Goal: Task Accomplishment & Management: Use online tool/utility

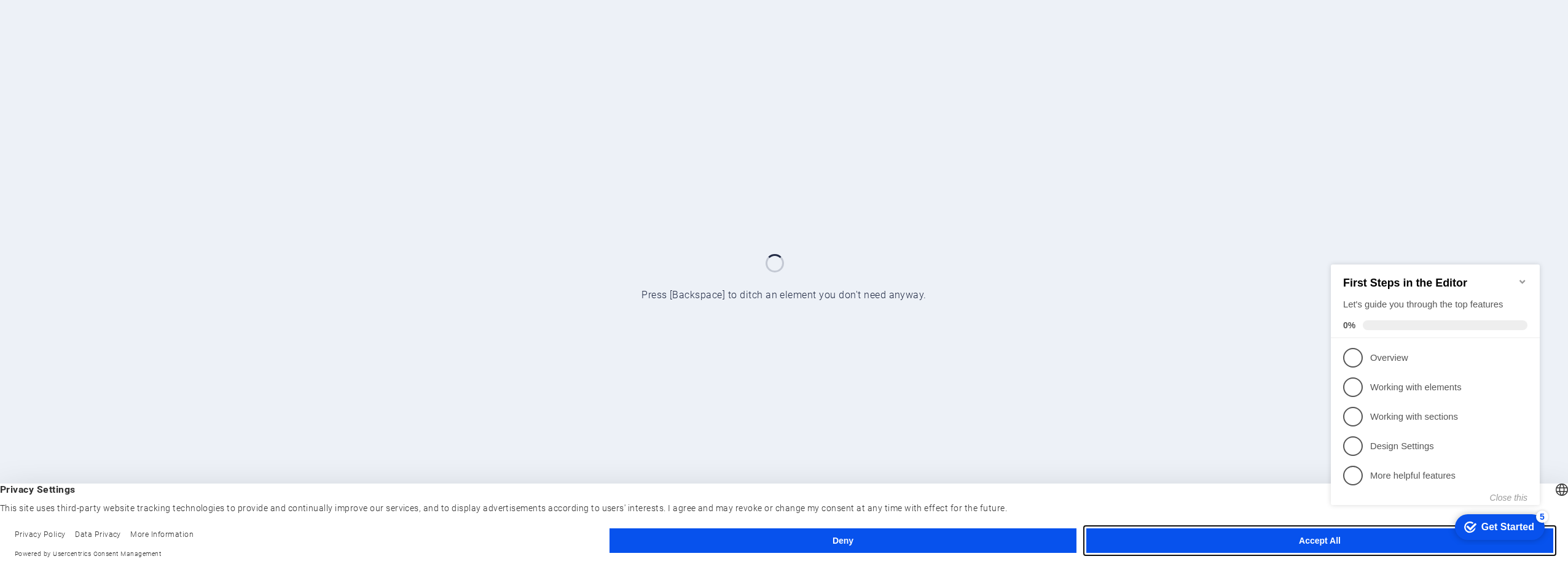
click at [1198, 538] on button "Accept All" at bounding box center [1319, 540] width 467 height 25
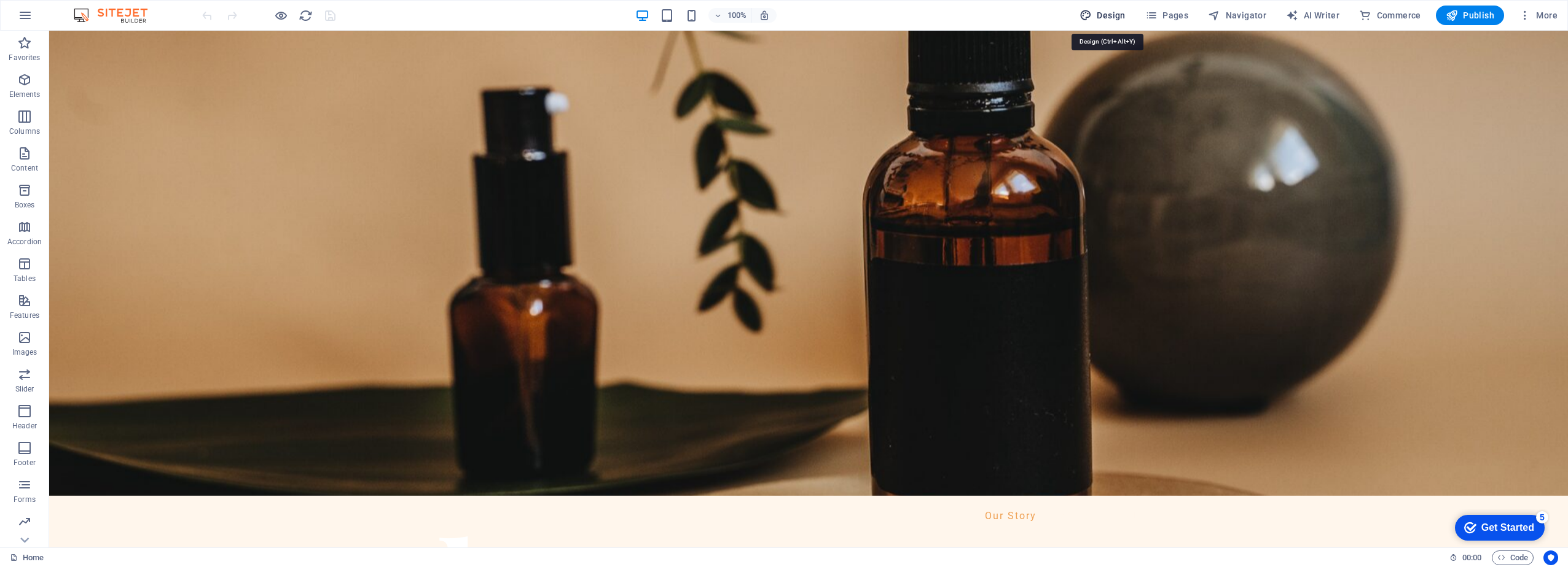
click at [1124, 18] on span "Design" at bounding box center [1102, 15] width 46 height 12
select select "px"
select select "400"
select select "px"
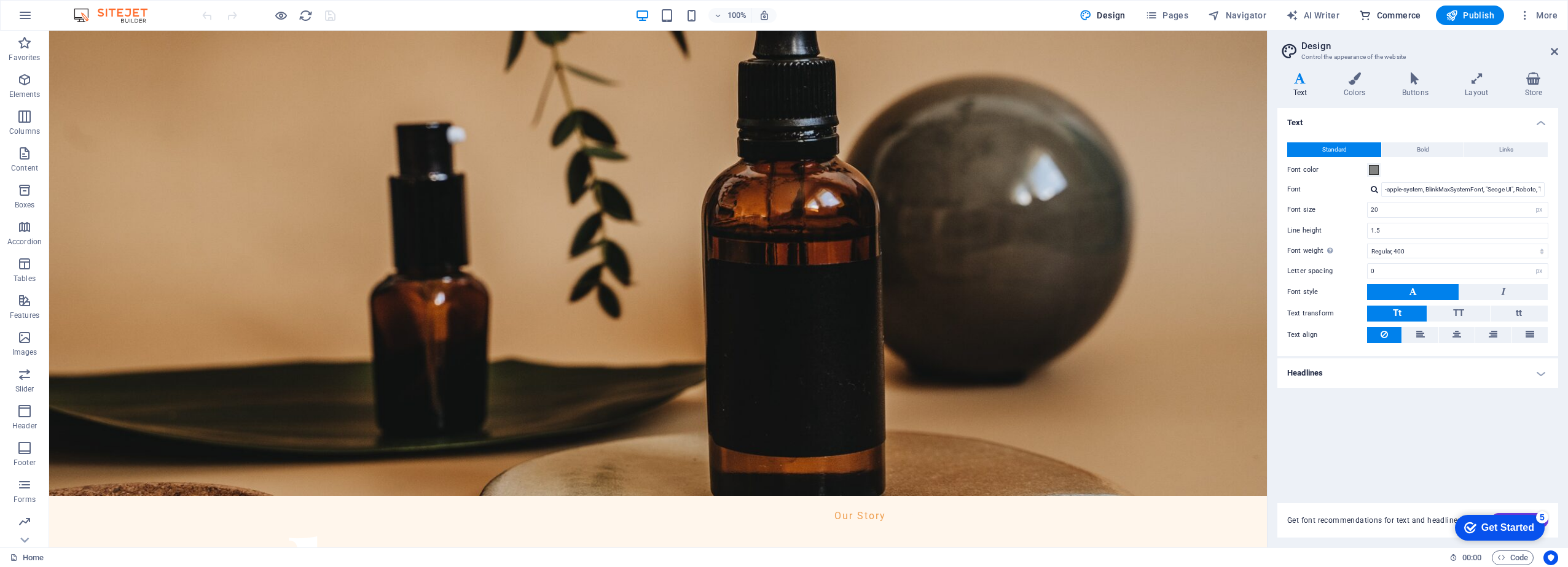
click at [1388, 18] on span "Commerce" at bounding box center [1390, 15] width 62 height 12
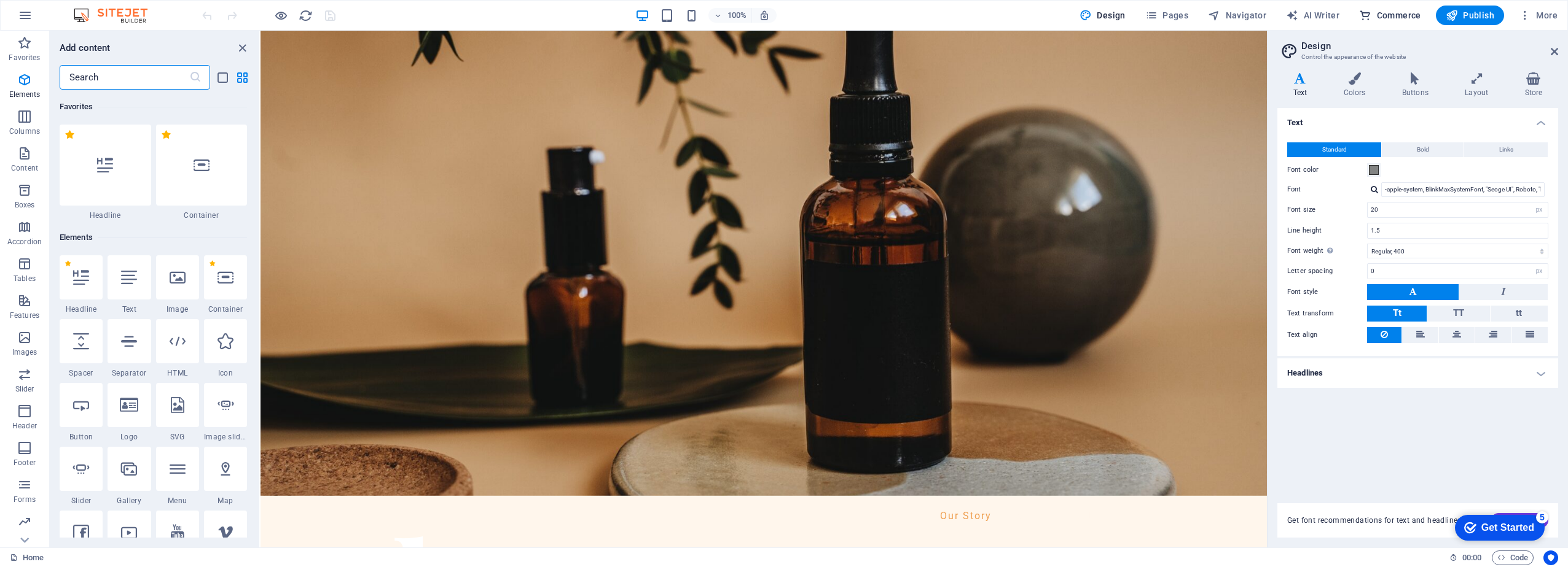
scroll to position [11830, 0]
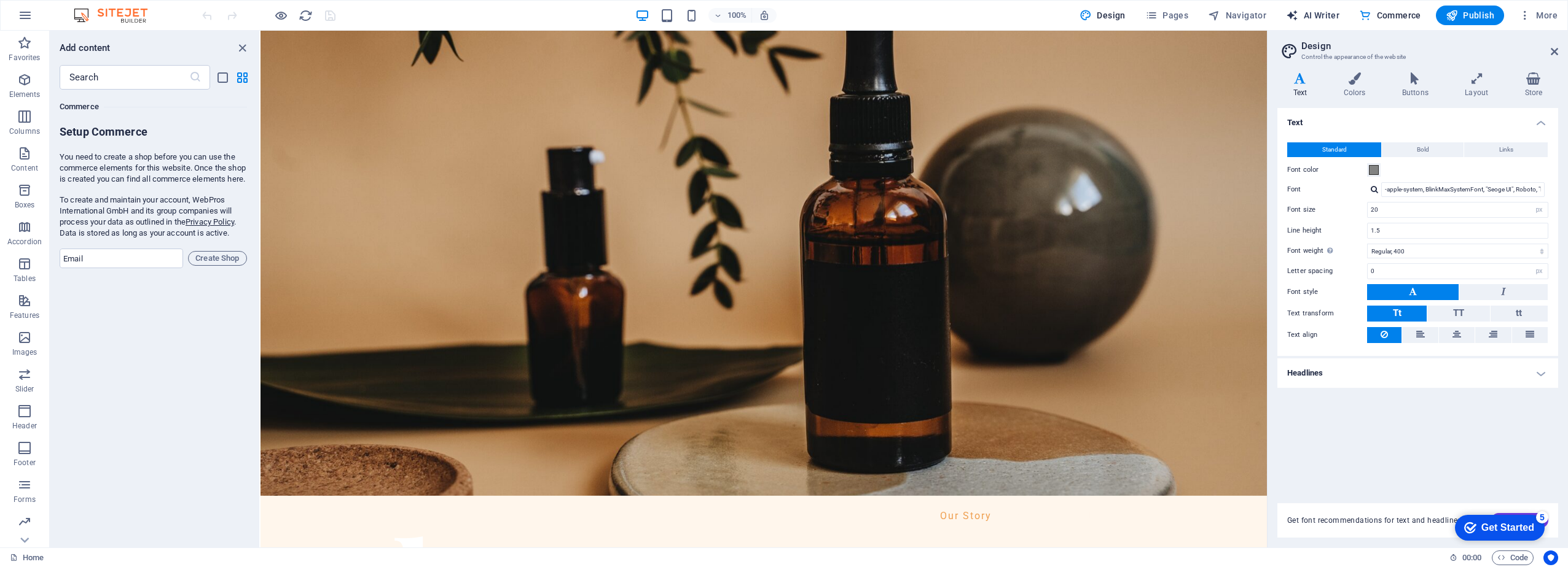
click at [1311, 18] on span "AI Writer" at bounding box center [1312, 15] width 54 height 12
select select "English"
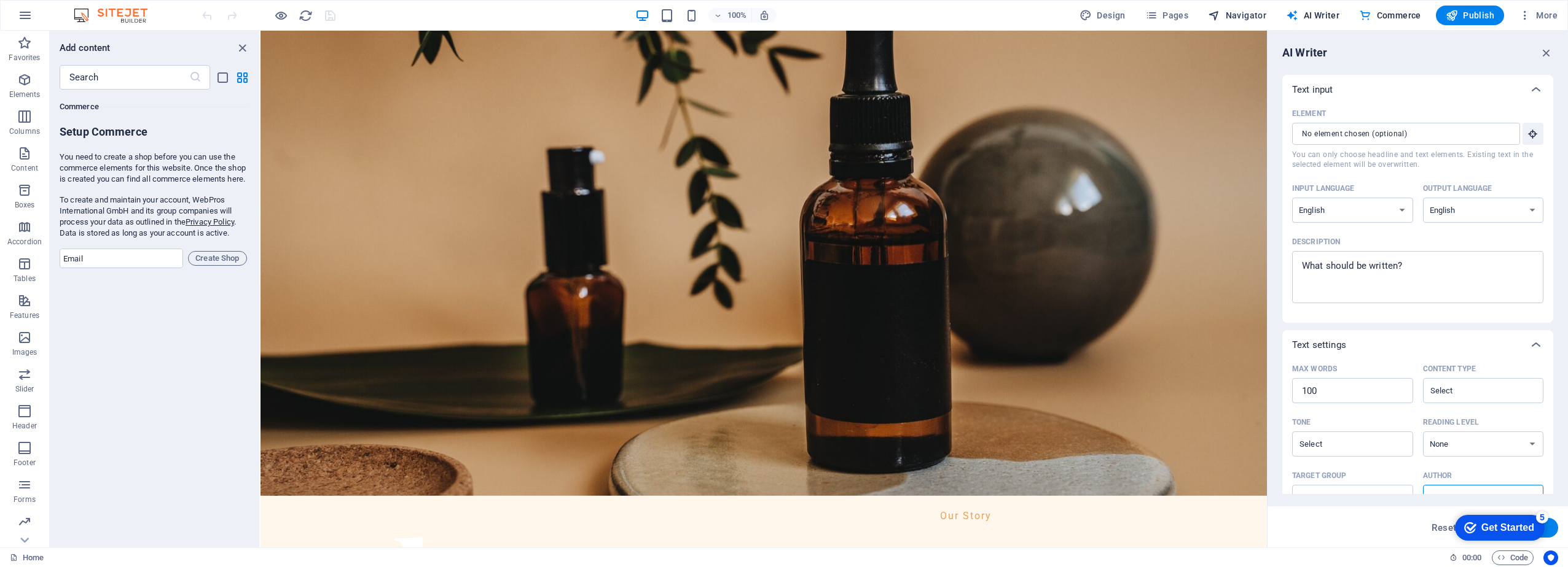
click at [1248, 15] on span "Navigator" at bounding box center [1237, 15] width 58 height 12
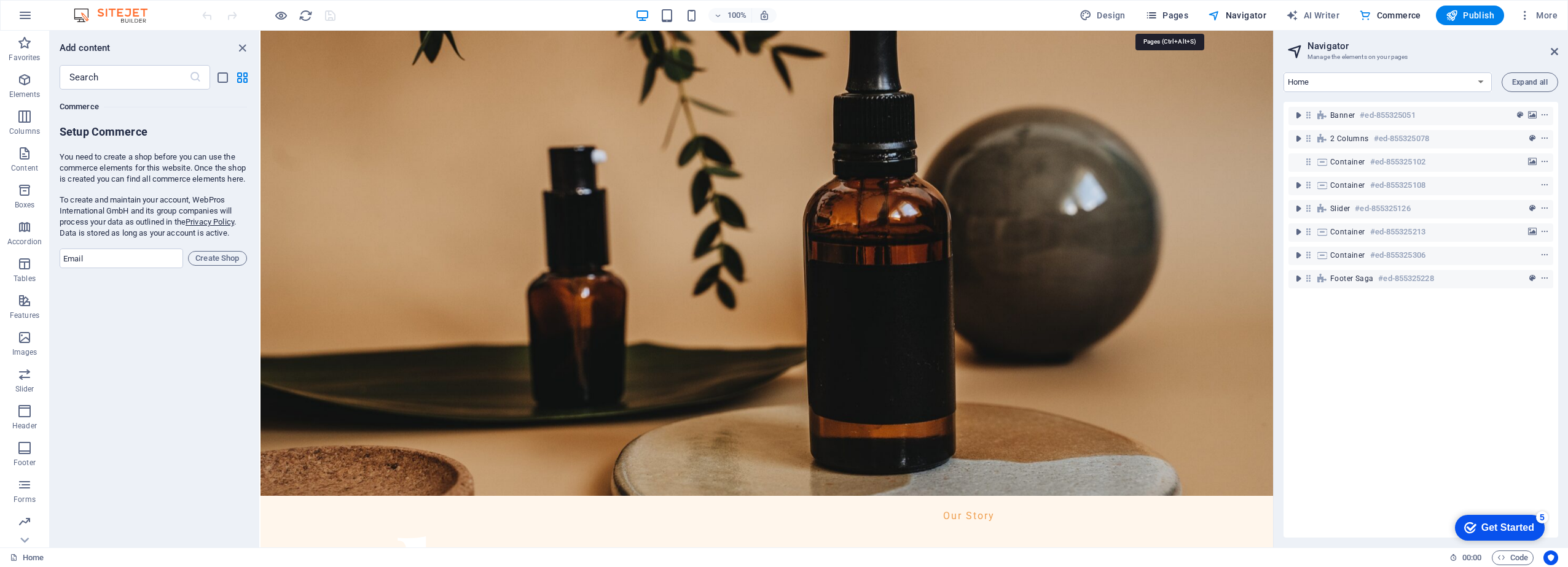
click at [1184, 14] on span "Pages" at bounding box center [1167, 15] width 43 height 12
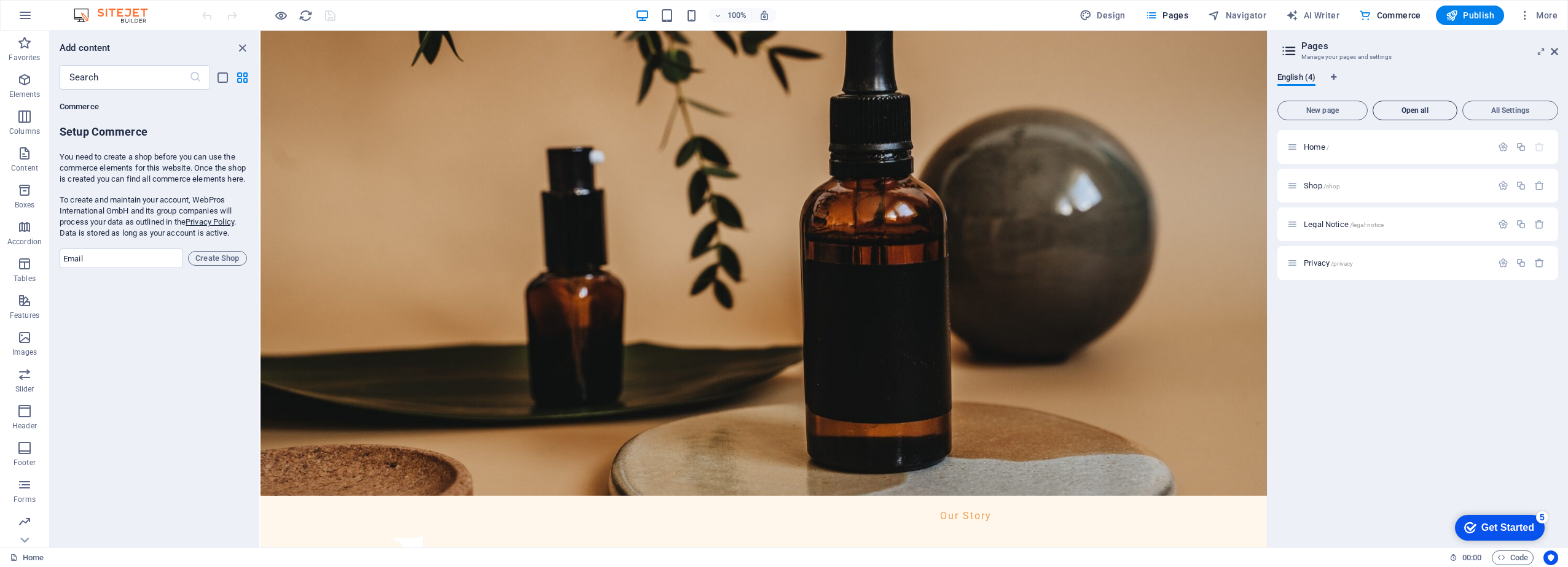
click at [1418, 108] on span "Open all" at bounding box center [1415, 110] width 74 height 7
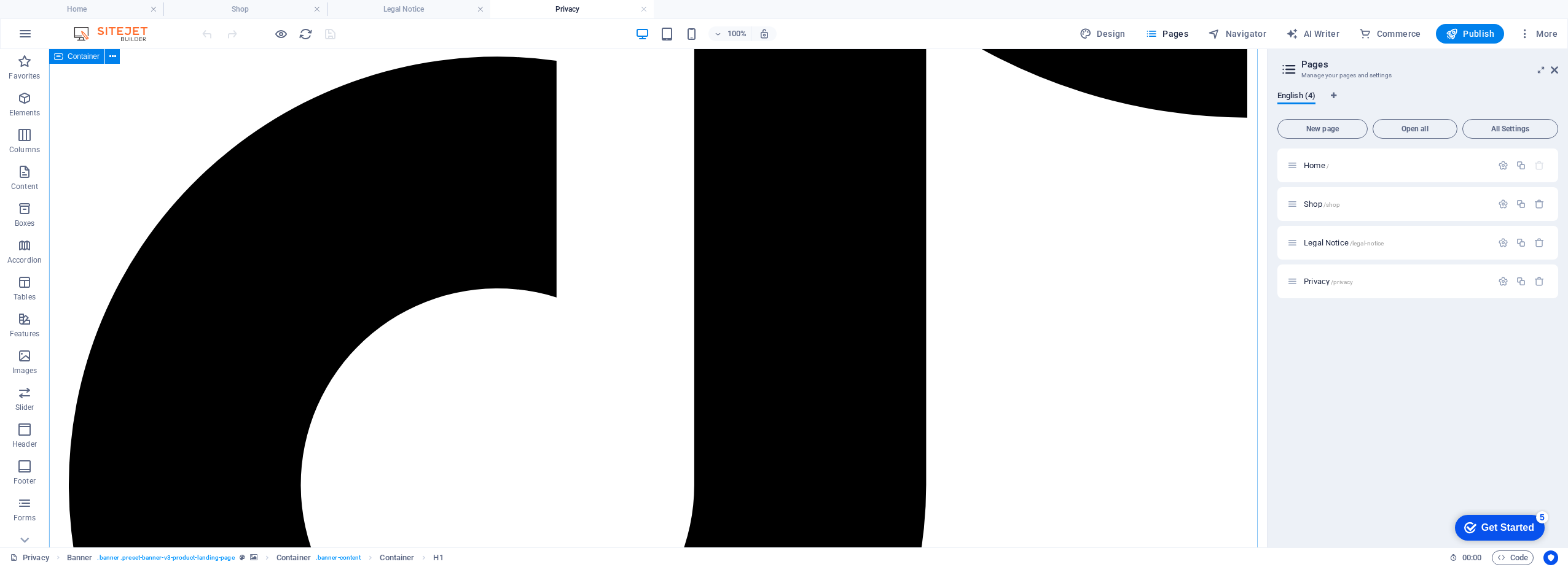
scroll to position [3892, 0]
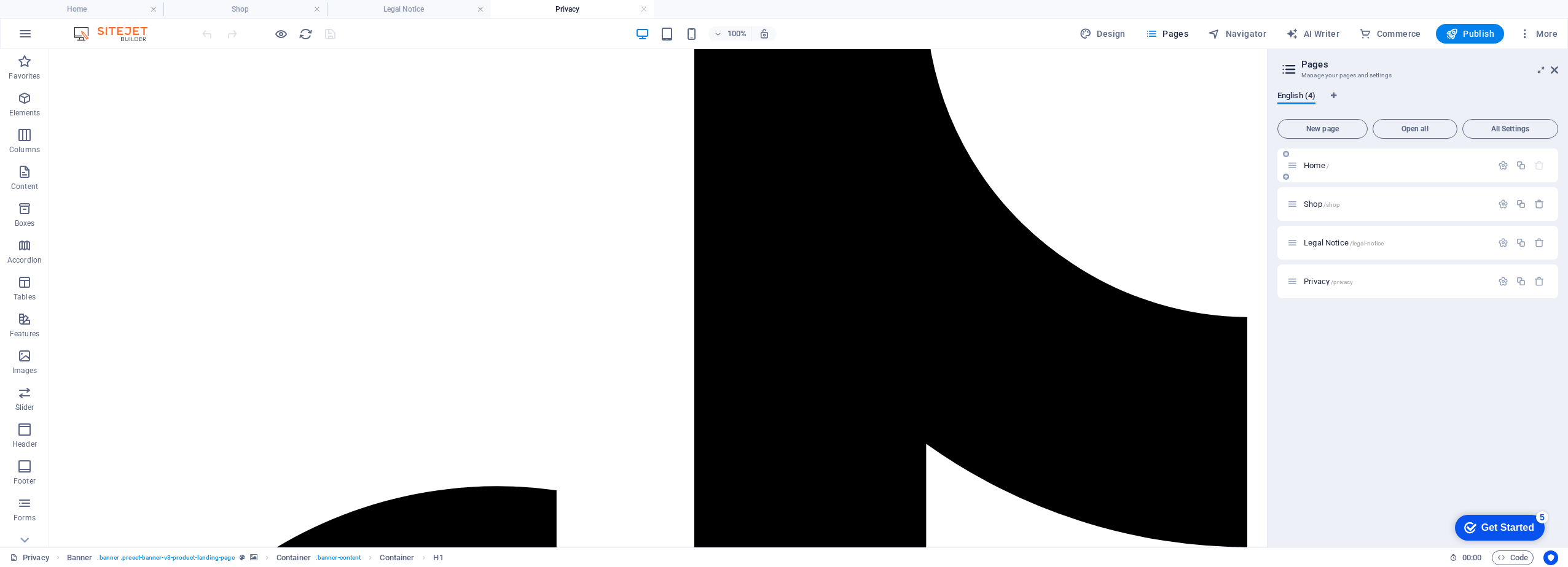
click at [1319, 168] on span "Home /" at bounding box center [1317, 165] width 25 height 9
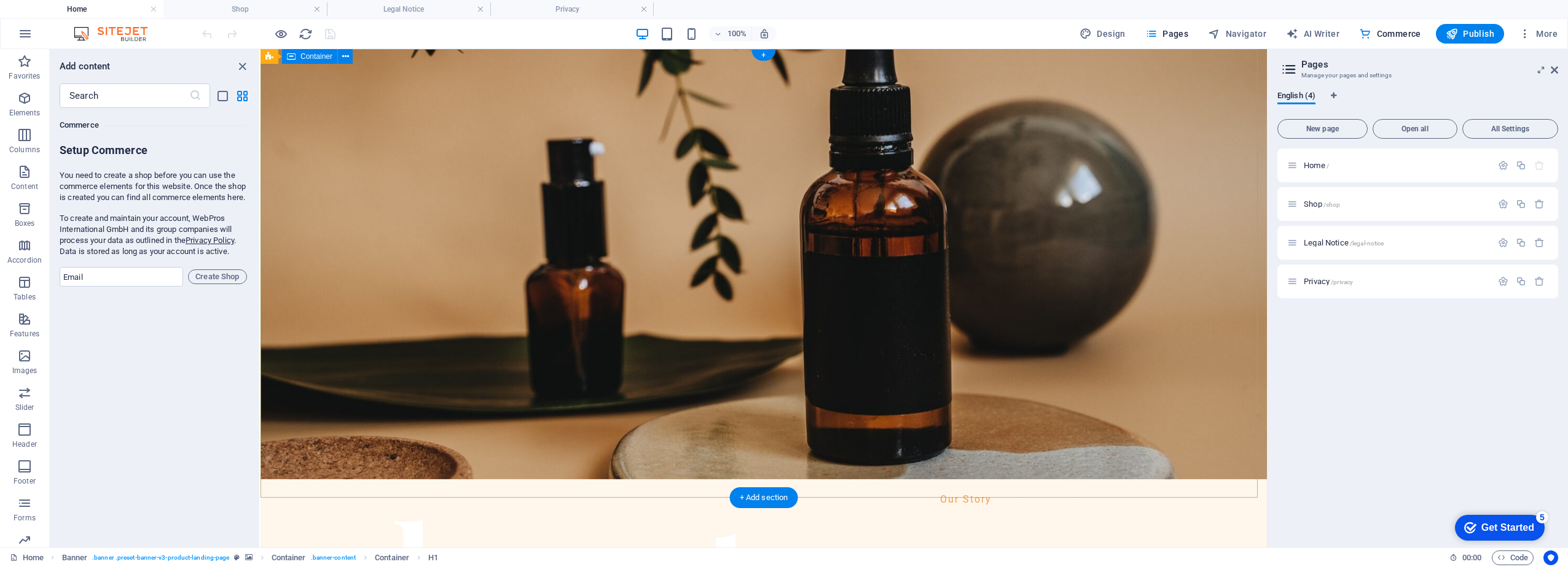
scroll to position [0, 0]
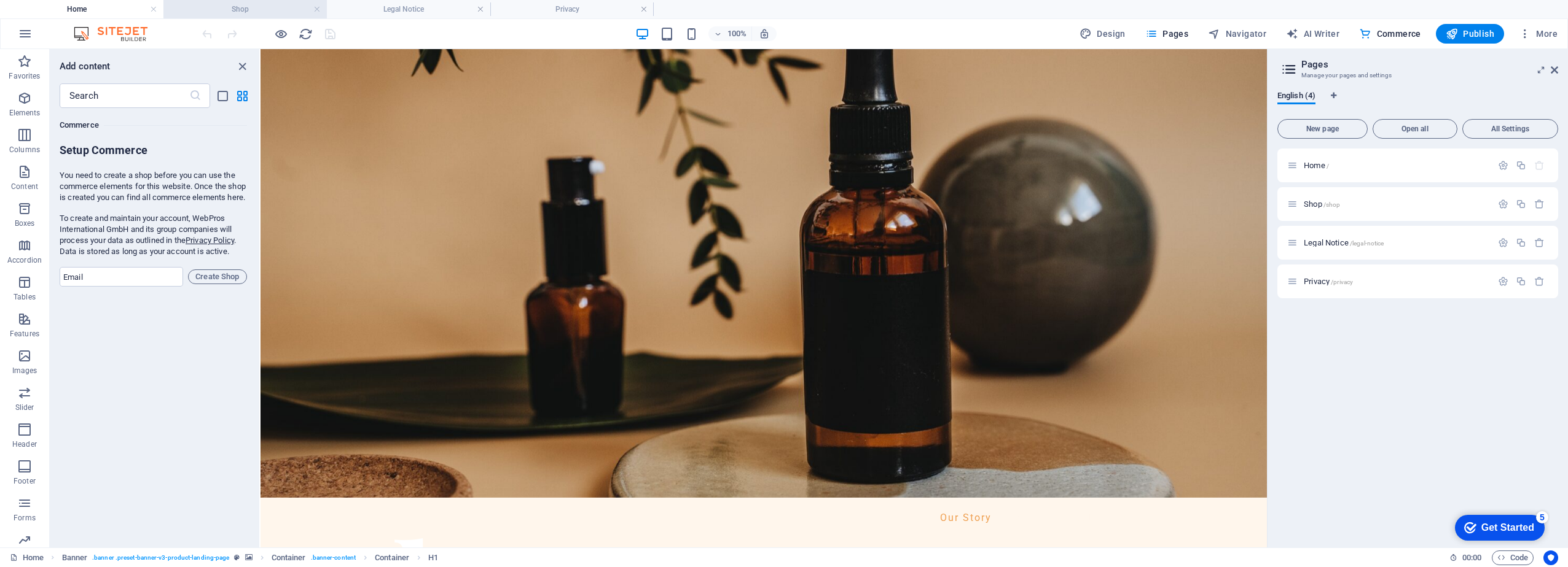
click at [235, 10] on h4 "Shop" at bounding box center [245, 8] width 163 height 13
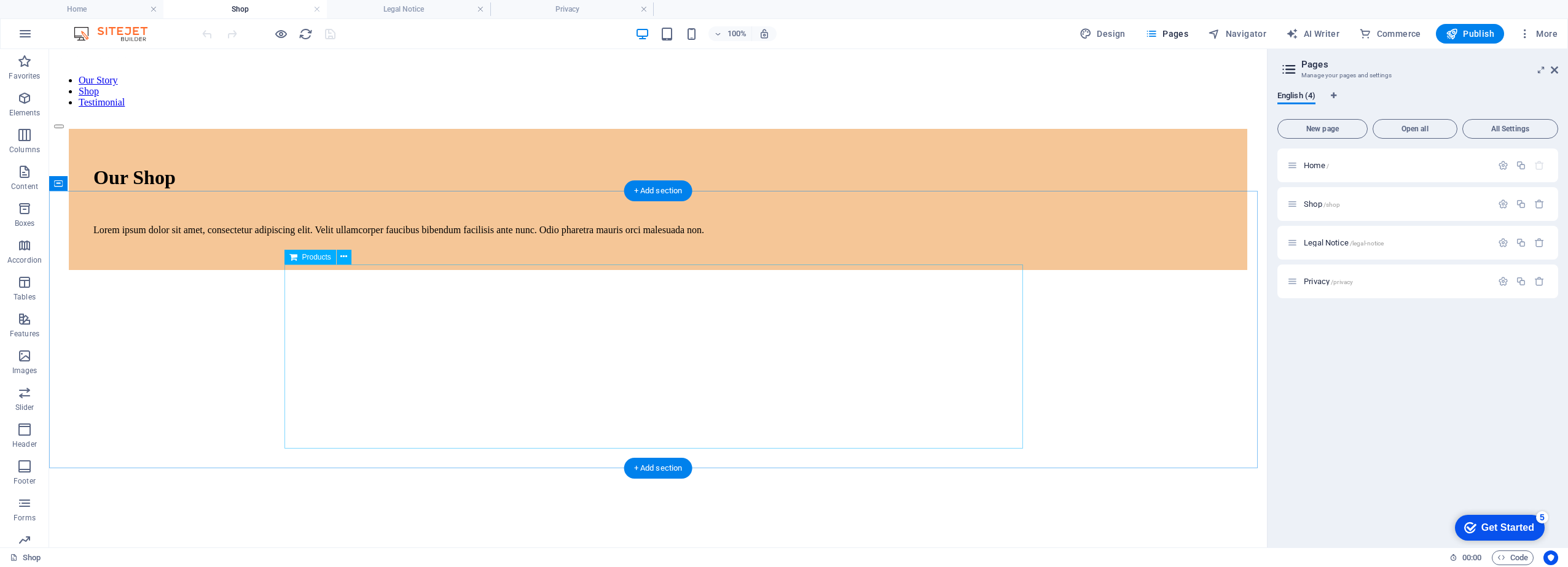
scroll to position [528, 0]
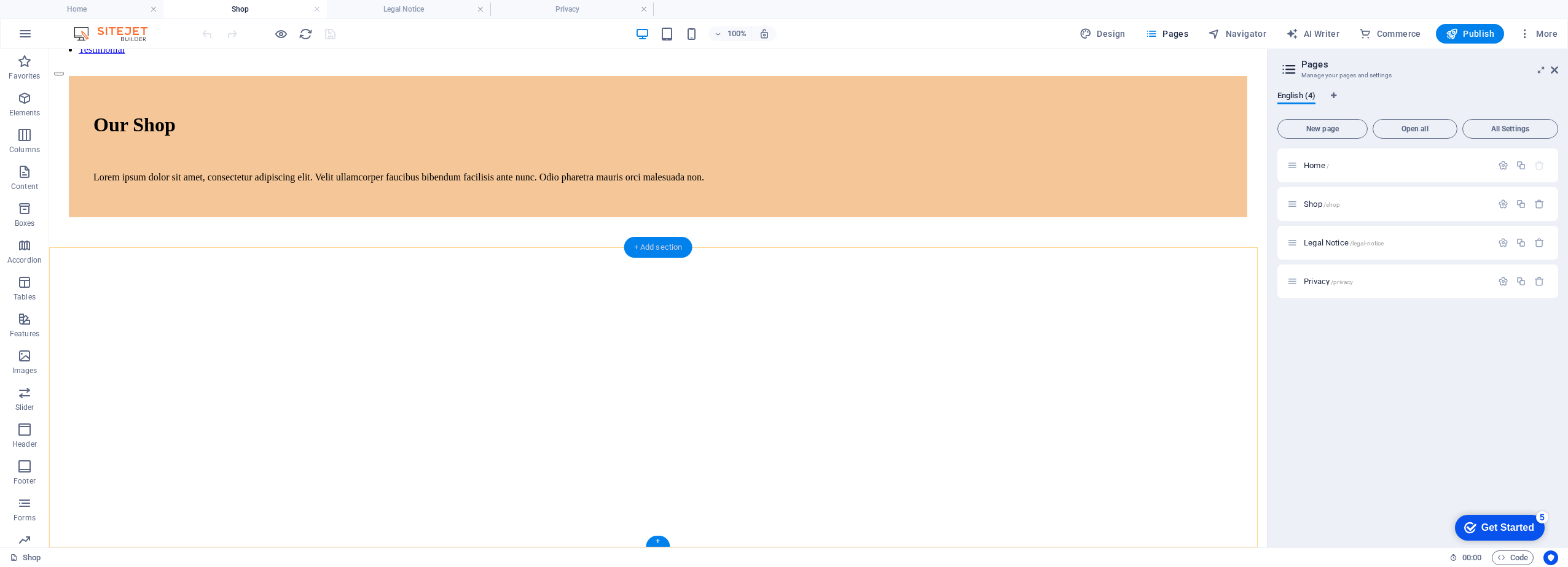
click at [669, 241] on div "+ Add section" at bounding box center [658, 248] width 68 height 21
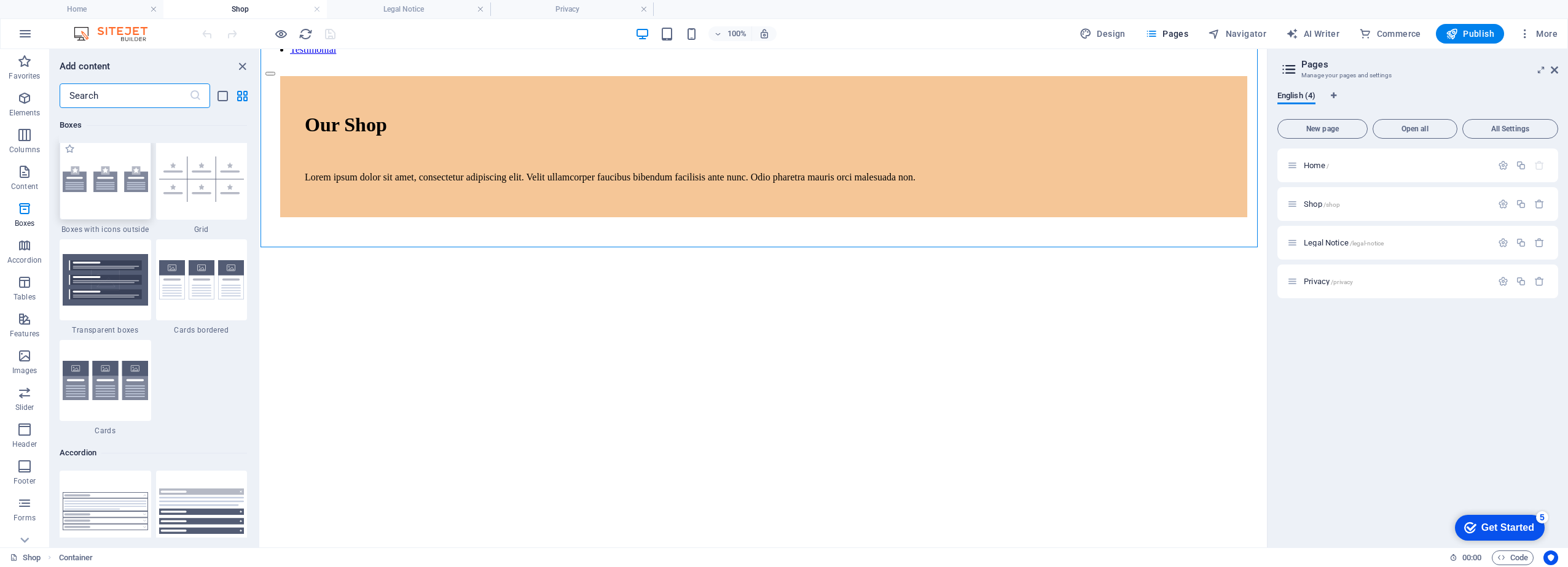
scroll to position [3621, 0]
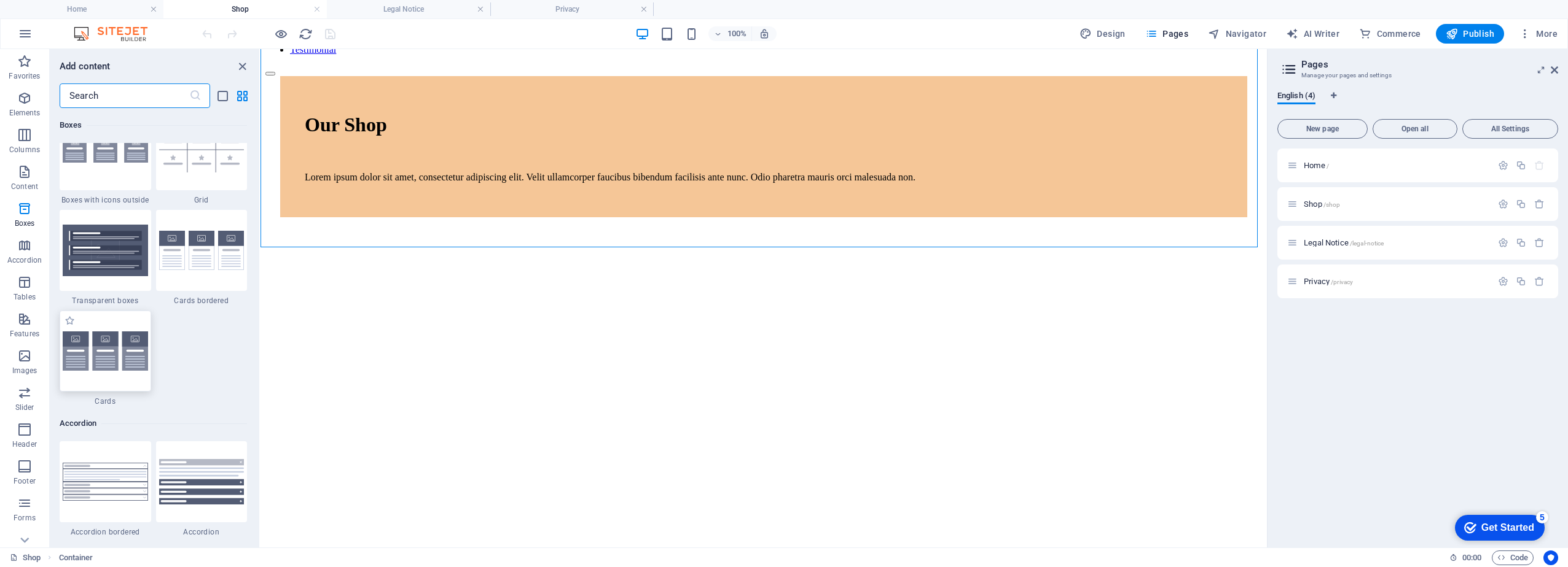
click at [110, 341] on div at bounding box center [106, 351] width 92 height 81
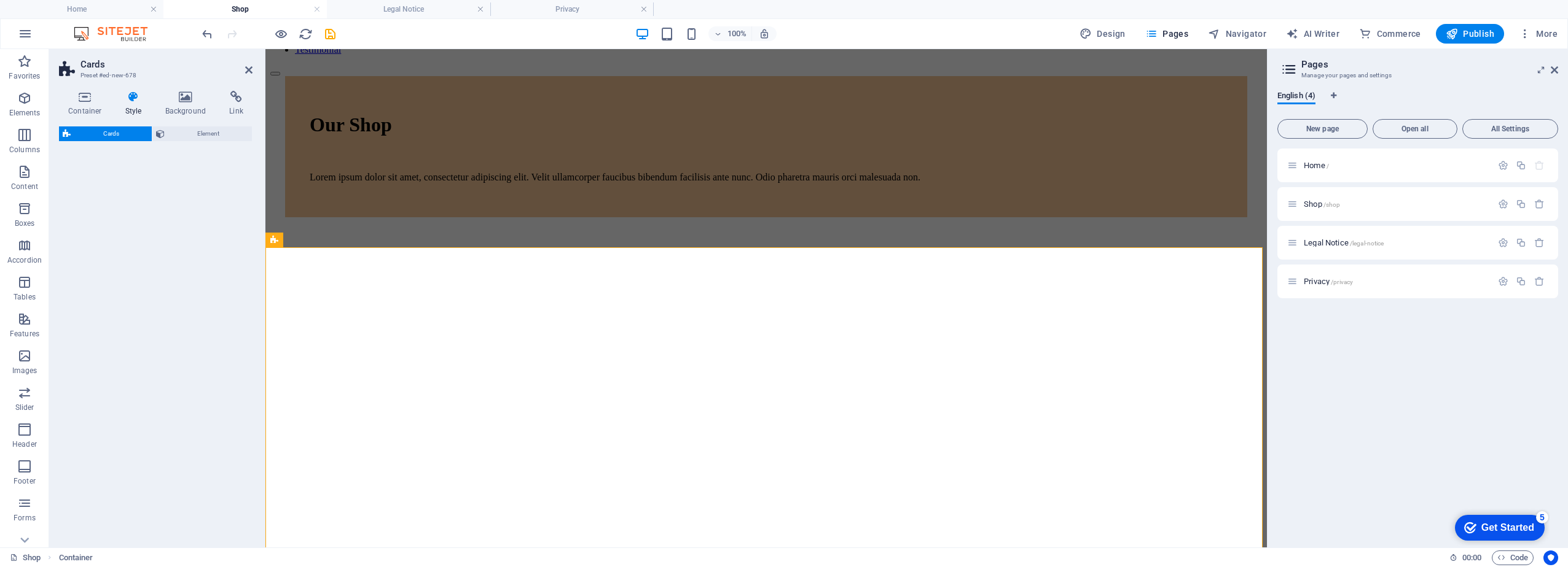
select select "rem"
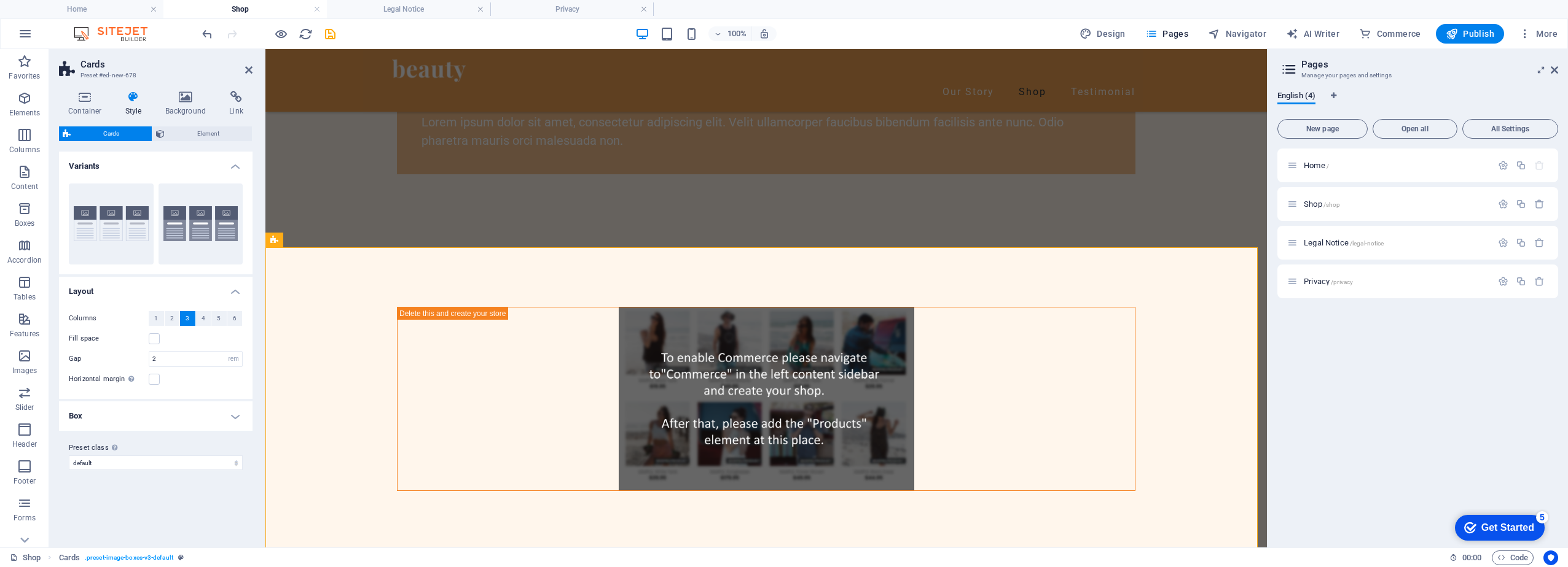
click at [110, 341] on div "Cards Element Layout How this element expands within the layout (Flexbox). Size…" at bounding box center [156, 332] width 194 height 412
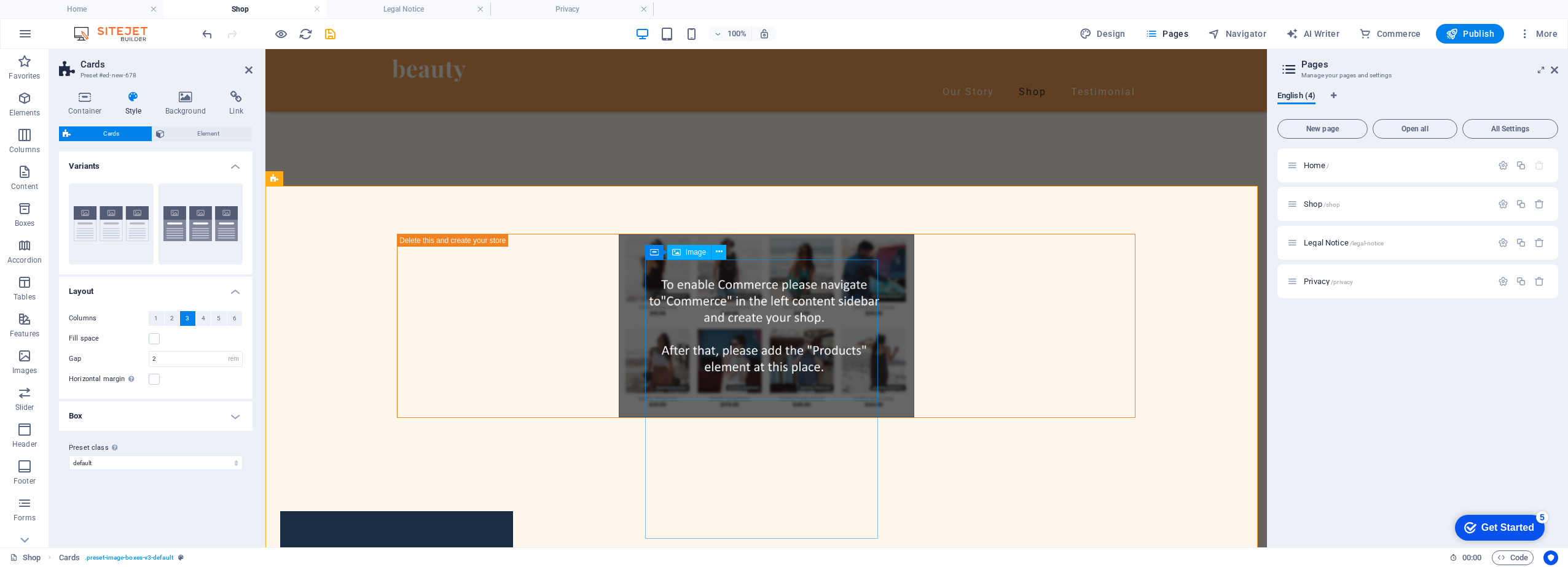
scroll to position [590, 0]
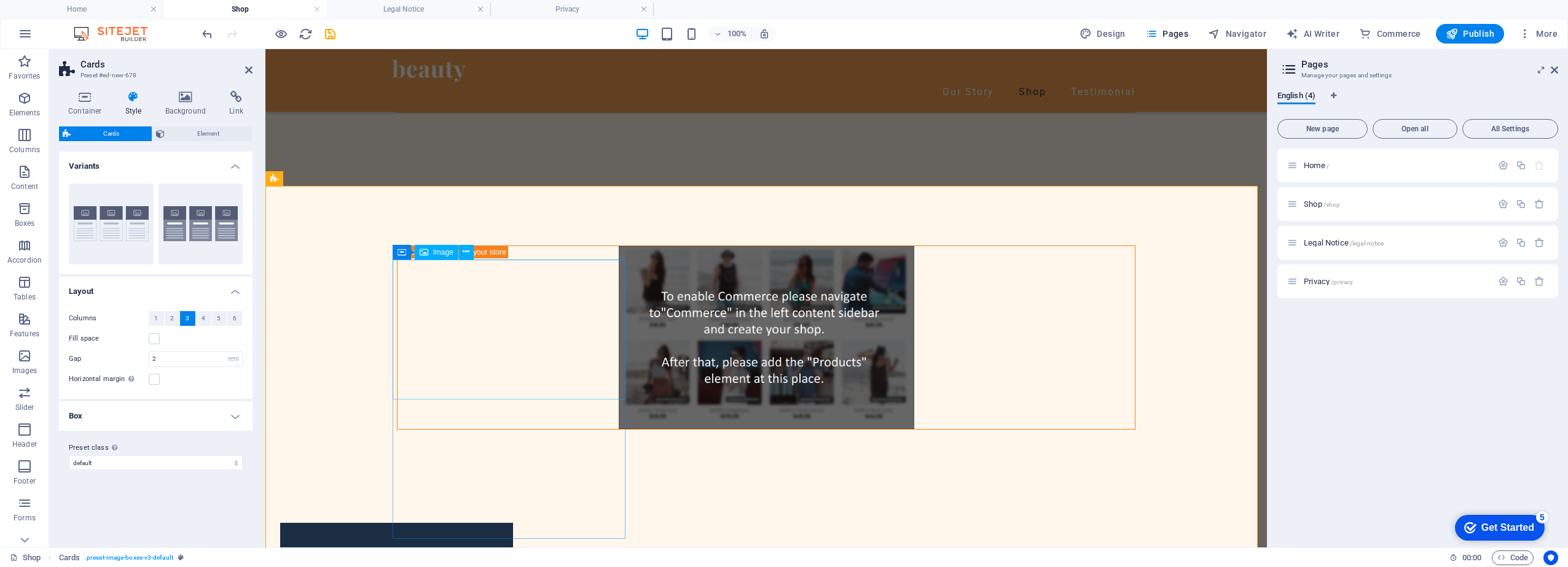
select select "%"
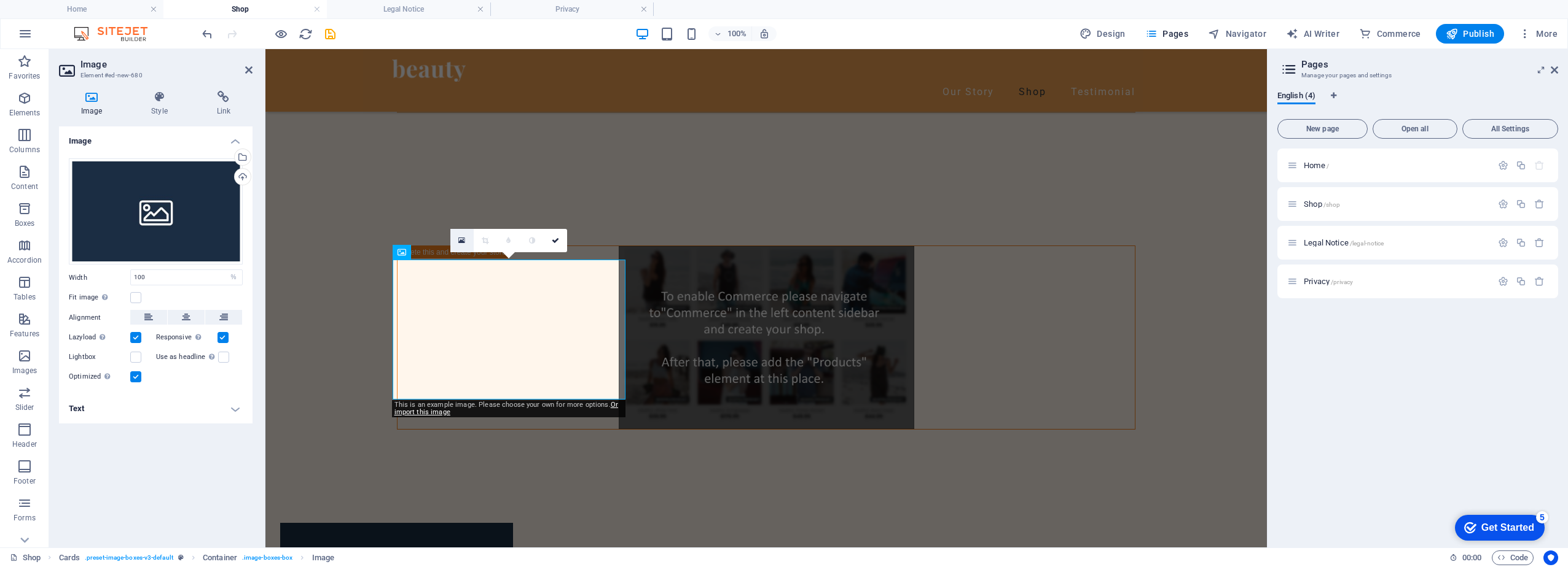
click at [461, 242] on icon at bounding box center [462, 241] width 7 height 8
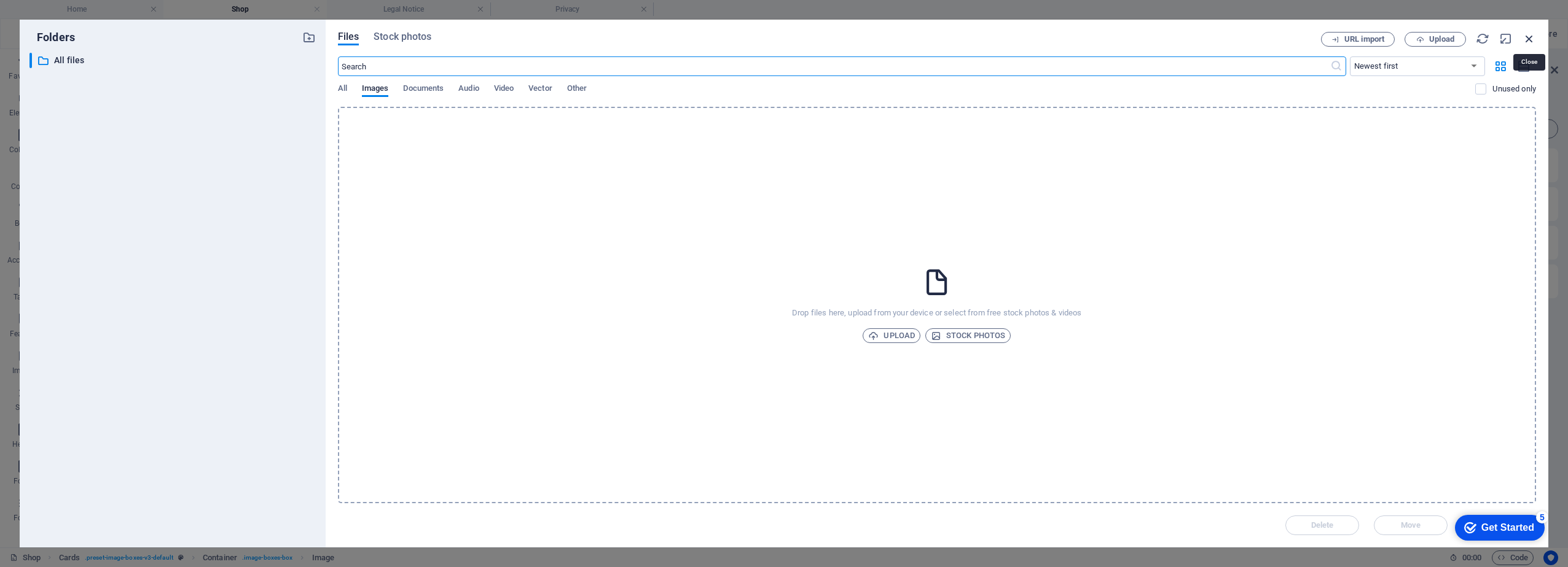
click at [1527, 37] on icon "button" at bounding box center [1529, 38] width 13 height 13
